Goal: Check status

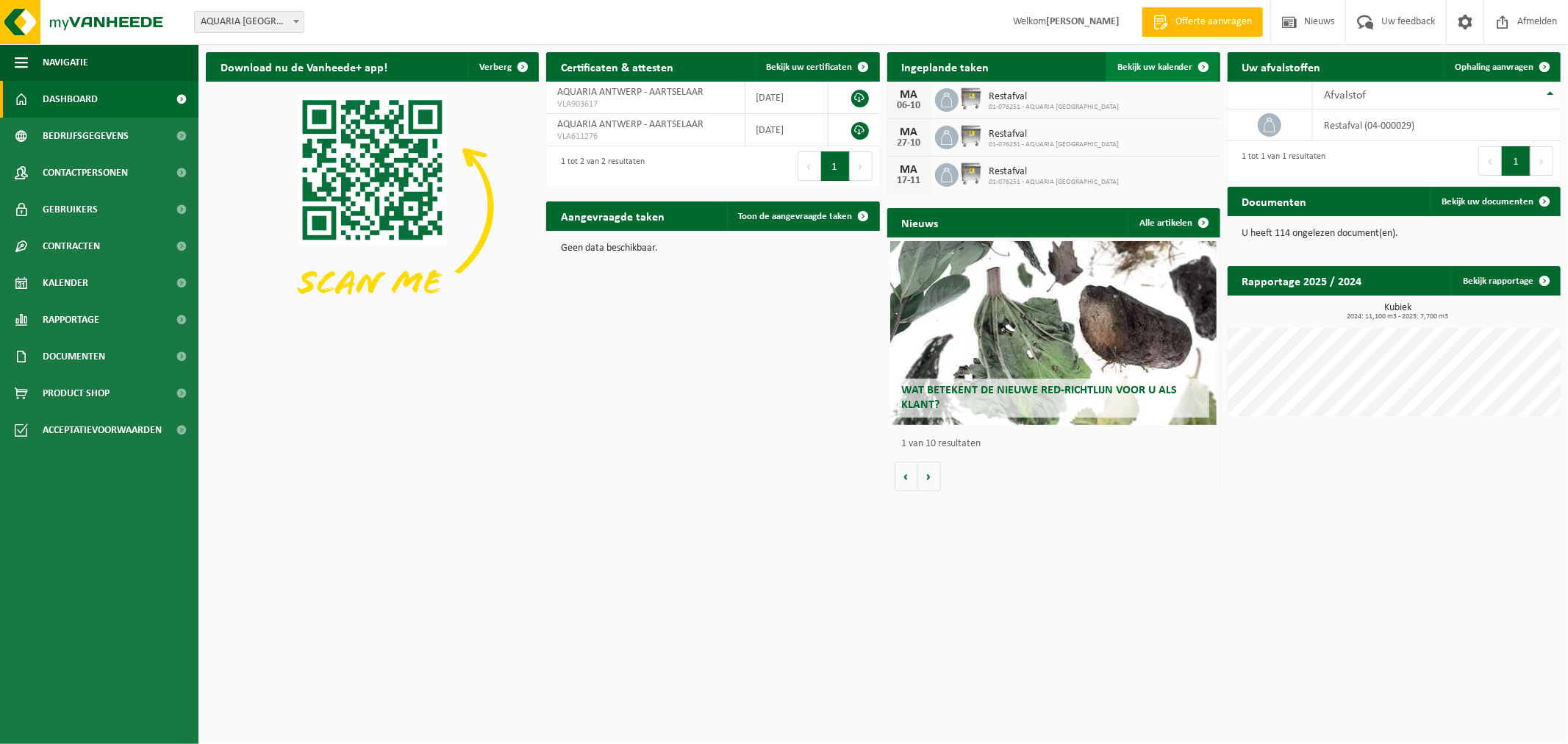
click at [1158, 66] on span "Bekijk uw kalender" at bounding box center [1155, 67] width 76 height 9
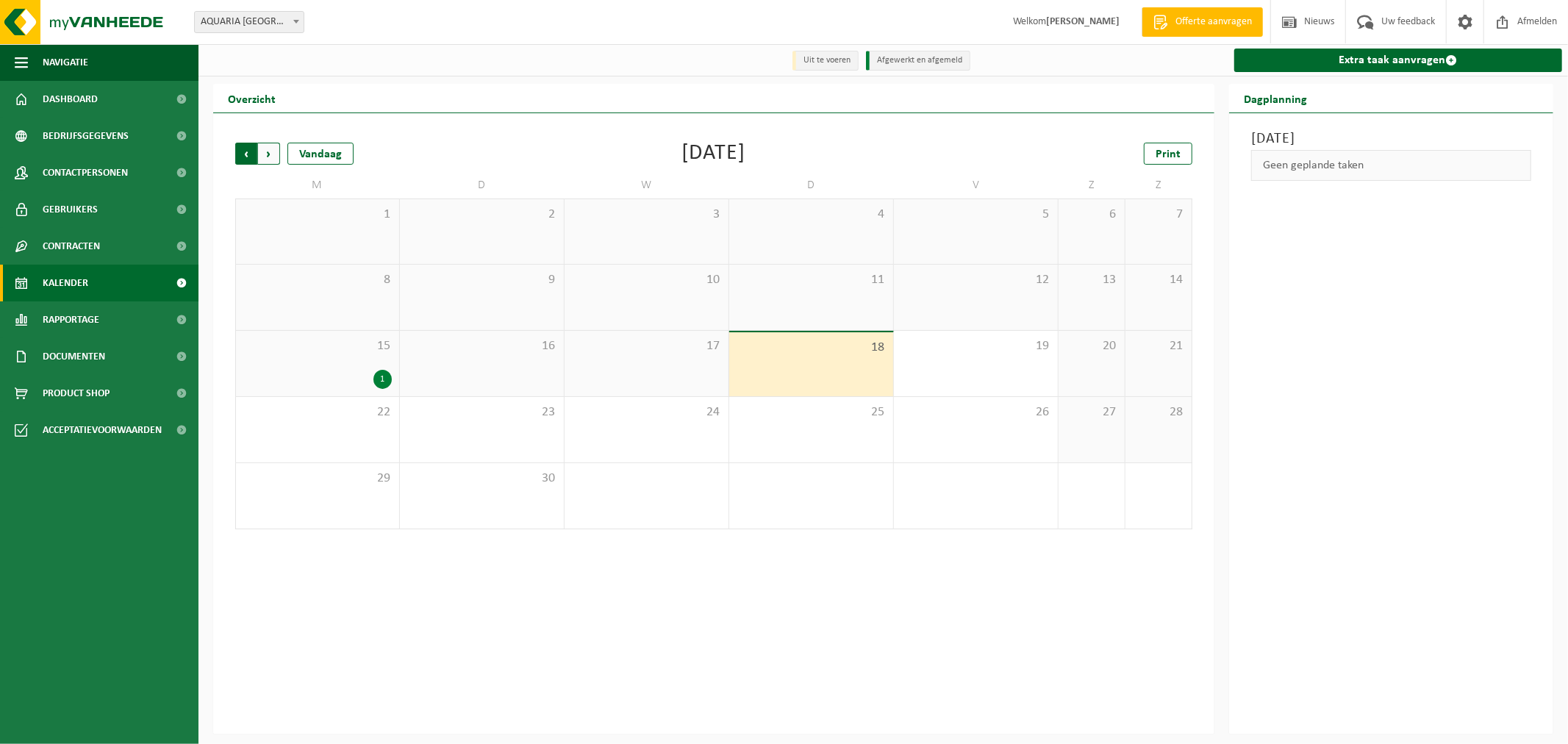
click at [267, 150] on span "Volgende" at bounding box center [269, 154] width 22 height 22
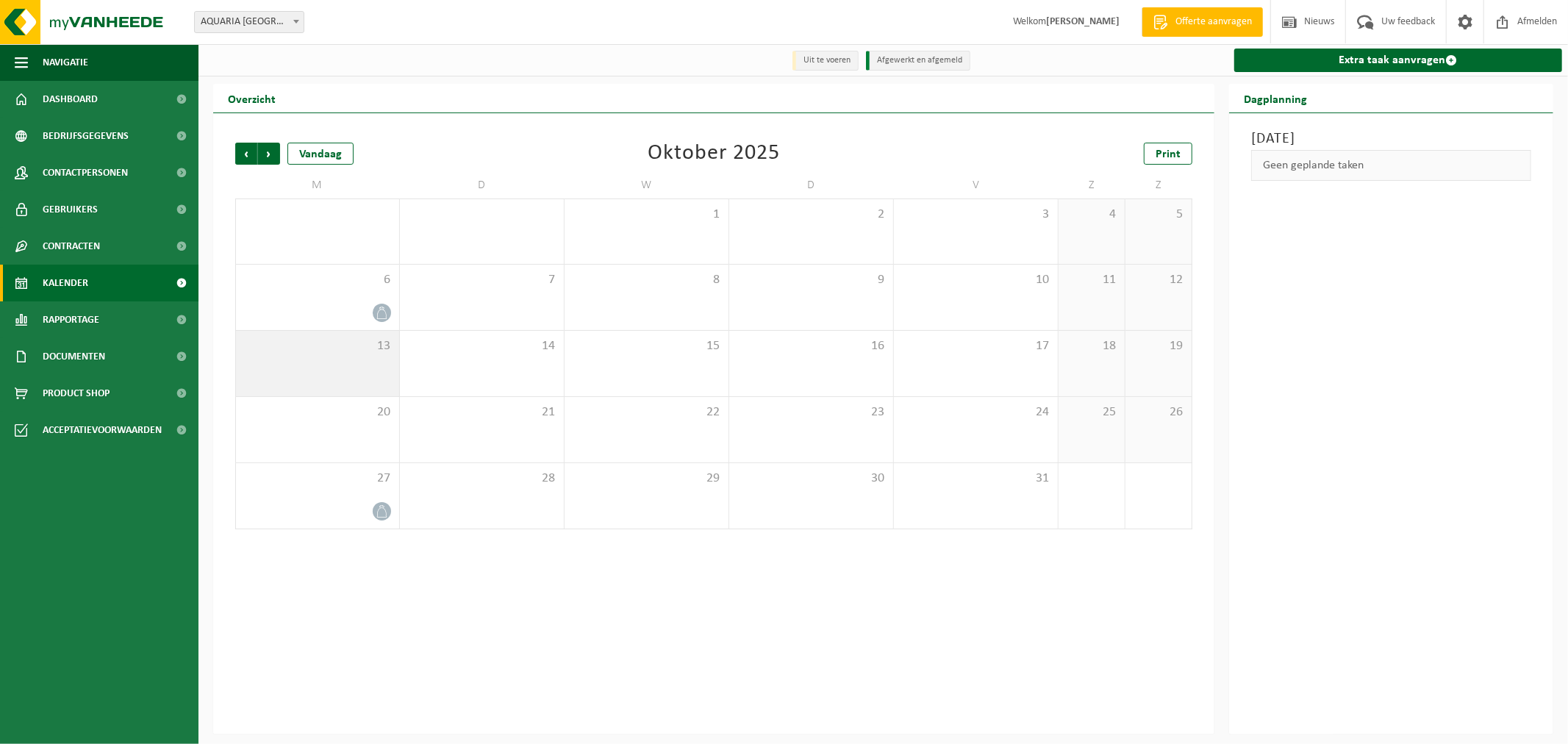
click at [355, 364] on div "13" at bounding box center [317, 364] width 164 height 66
